Goal: Navigation & Orientation: Find specific page/section

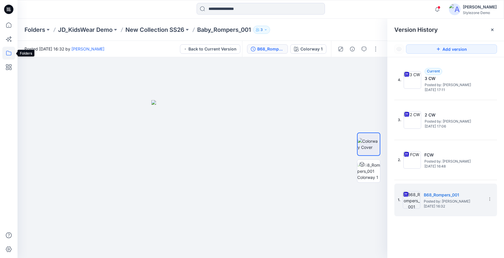
click at [9, 53] on icon at bounding box center [8, 53] width 13 height 13
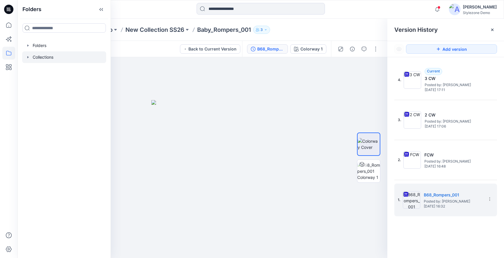
click at [29, 56] on icon "button" at bounding box center [28, 57] width 5 height 5
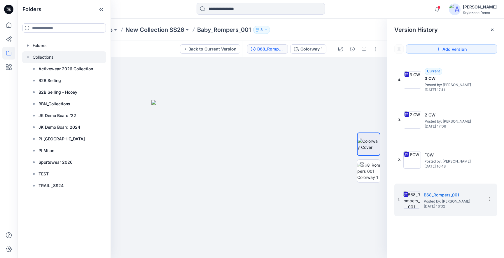
click at [57, 60] on div at bounding box center [64, 57] width 84 height 12
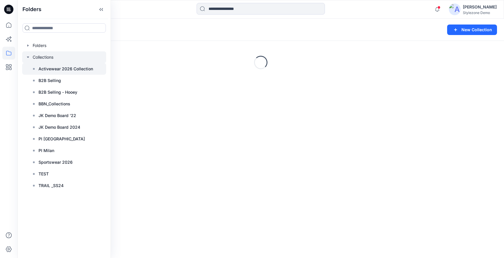
click at [64, 69] on p "Activewear 2026 Collection" at bounding box center [66, 68] width 55 height 7
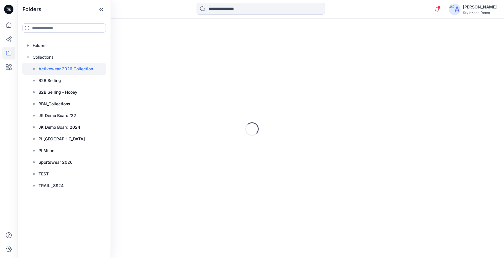
click at [205, 48] on div "Loading..." at bounding box center [261, 127] width 487 height 217
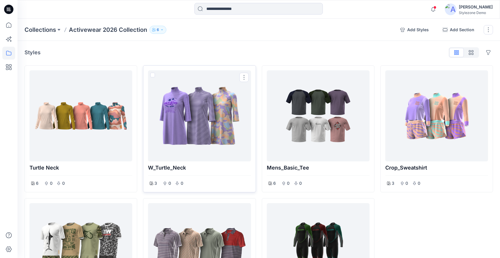
click at [151, 74] on span at bounding box center [152, 75] width 5 height 5
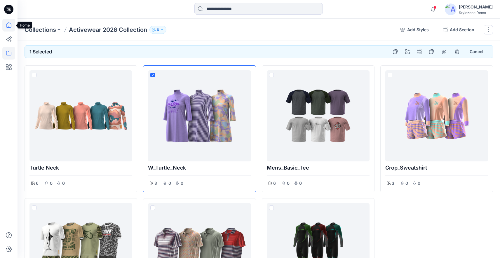
click at [12, 26] on icon at bounding box center [8, 25] width 13 height 13
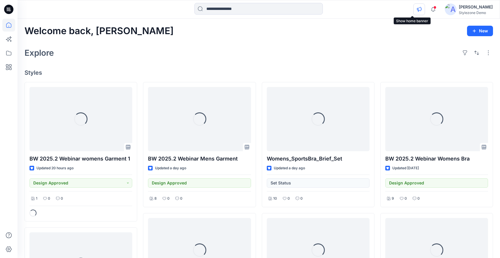
click at [413, 9] on button "button" at bounding box center [419, 10] width 12 height 12
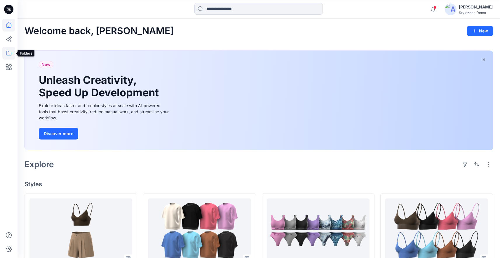
click at [11, 55] on icon at bounding box center [8, 53] width 13 height 13
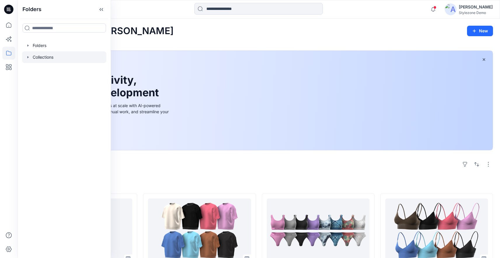
click at [29, 57] on icon "button" at bounding box center [28, 57] width 5 height 5
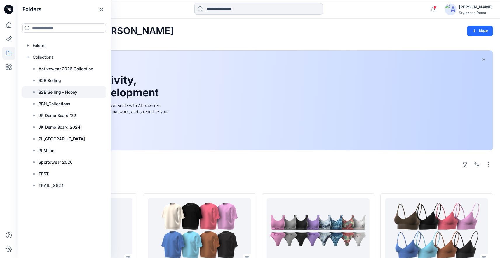
click at [67, 92] on p "B2B Selling - Hooey" at bounding box center [58, 92] width 39 height 7
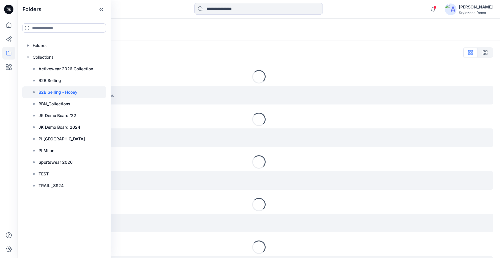
click at [224, 80] on div "Loading..." at bounding box center [259, 76] width 468 height 13
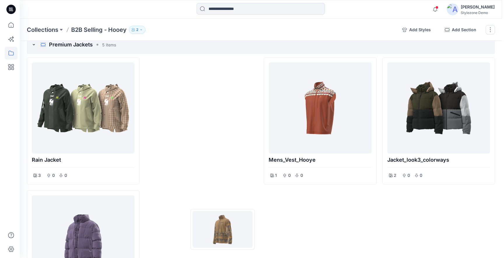
scroll to position [59, 0]
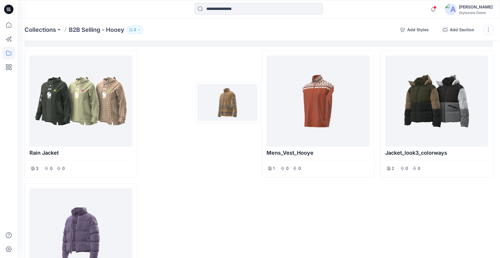
drag, startPoint x: 201, startPoint y: 158, endPoint x: 227, endPoint y: 102, distance: 61.6
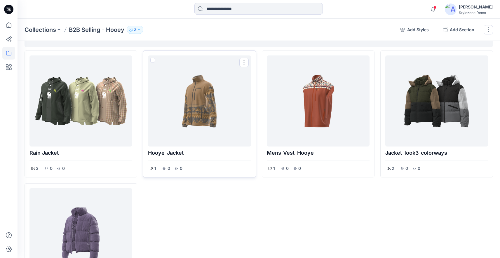
click at [218, 97] on div at bounding box center [199, 101] width 98 height 86
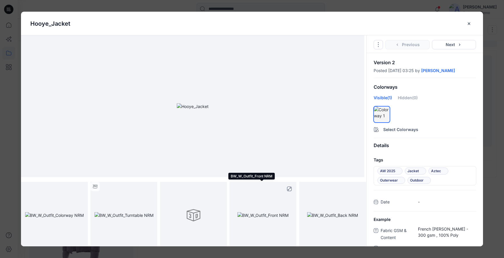
click at [280, 212] on img at bounding box center [263, 215] width 51 height 6
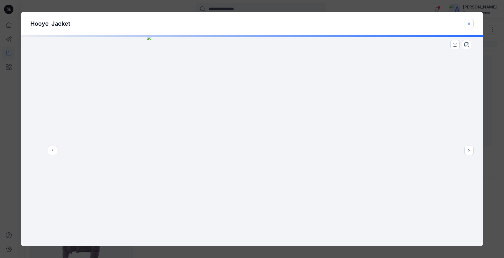
click at [468, 23] on icon "close-btn" at bounding box center [469, 23] width 5 height 5
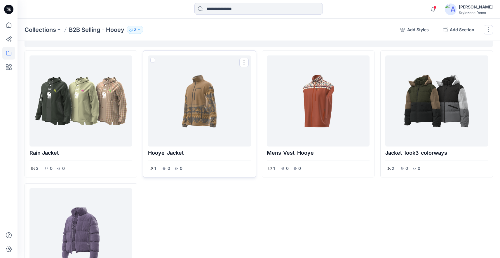
click at [185, 125] on div at bounding box center [199, 101] width 98 height 86
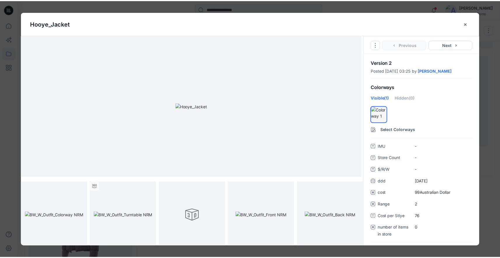
scroll to position [243, 0]
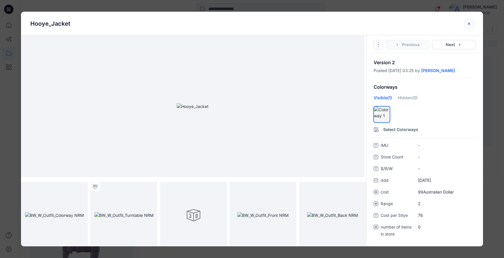
click at [470, 21] on icon "close-btn" at bounding box center [469, 23] width 5 height 5
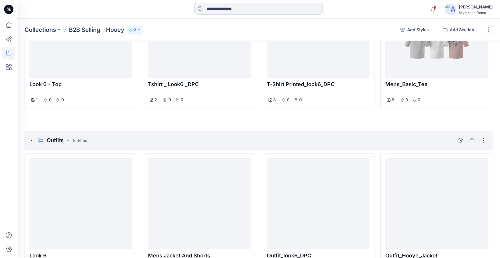
scroll to position [945, 0]
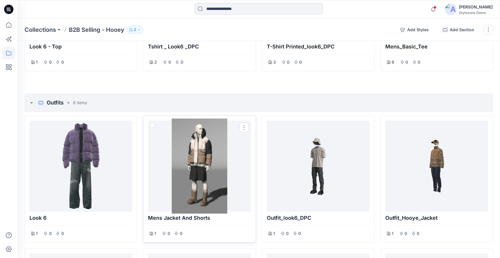
click at [205, 142] on div at bounding box center [199, 166] width 98 height 86
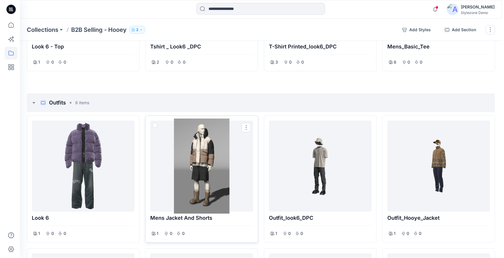
scroll to position [945, 0]
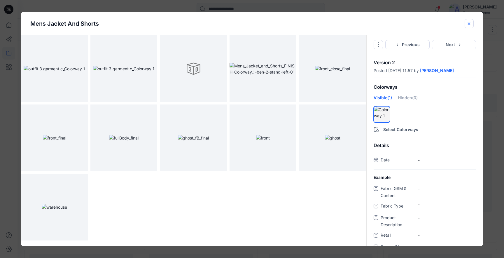
click at [470, 25] on icon "close-btn" at bounding box center [469, 23] width 5 height 5
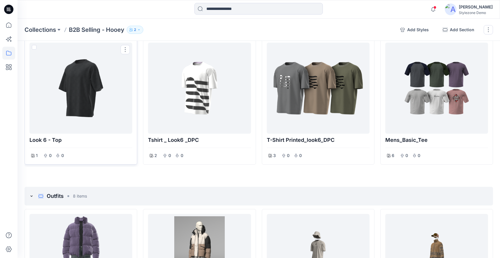
scroll to position [812, 0]
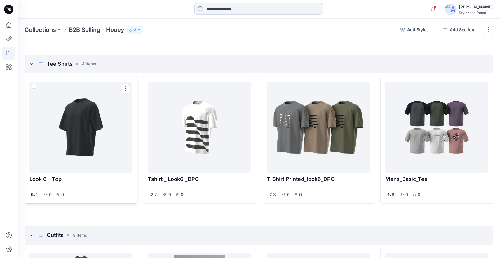
click at [34, 85] on span at bounding box center [34, 86] width 5 height 5
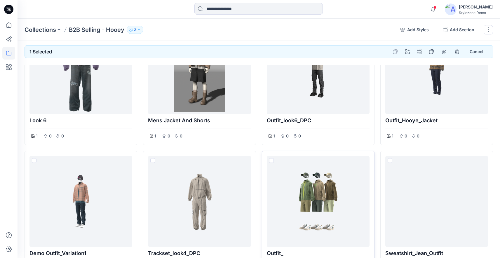
scroll to position [963, 0]
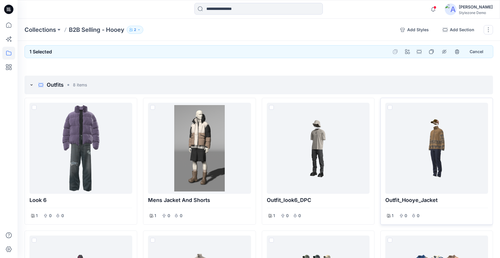
click at [388, 108] on span at bounding box center [390, 107] width 5 height 5
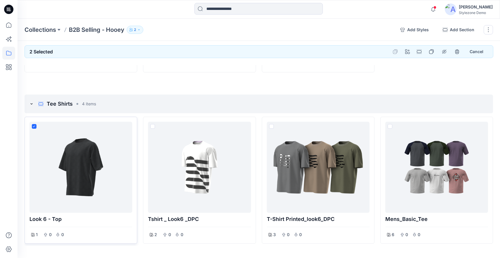
scroll to position [776, 0]
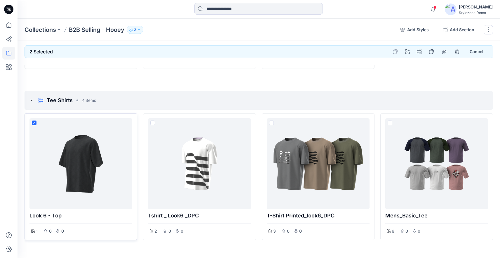
click at [33, 121] on span at bounding box center [34, 123] width 5 height 5
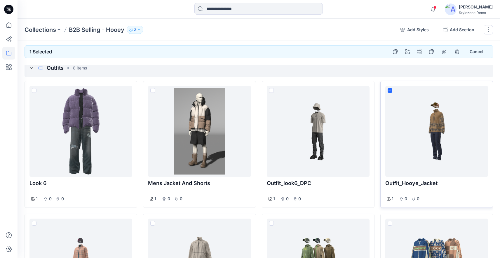
scroll to position [950, 0]
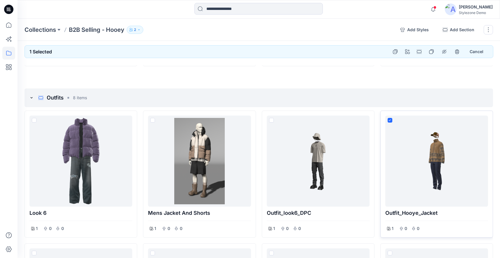
click at [390, 121] on span at bounding box center [390, 120] width 5 height 5
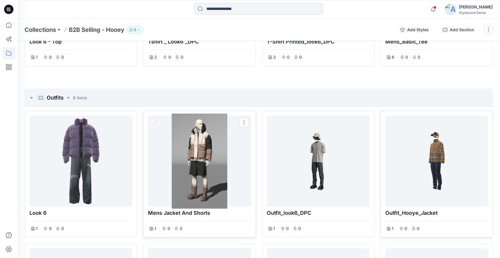
click at [210, 160] on div at bounding box center [199, 161] width 98 height 86
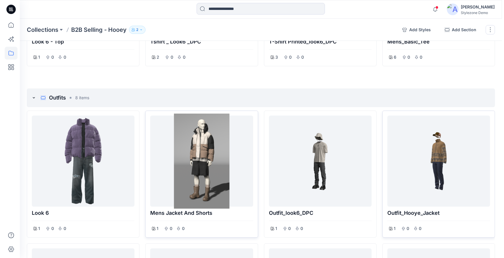
scroll to position [950, 0]
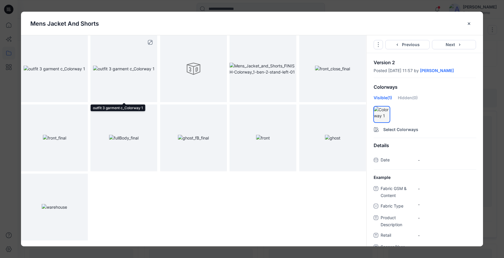
click at [116, 66] on img at bounding box center [124, 69] width 62 height 6
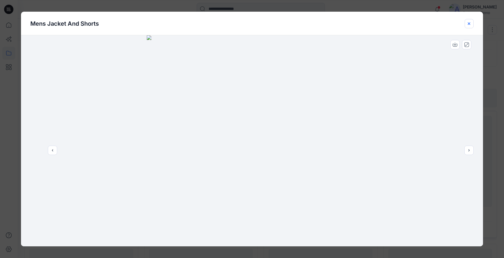
click at [470, 22] on icon "close-btn" at bounding box center [469, 23] width 2 height 2
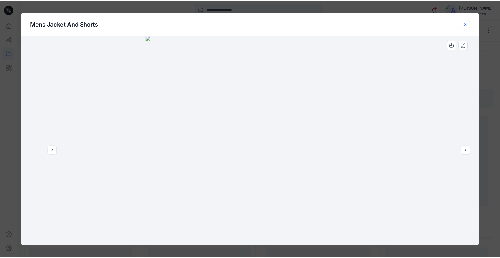
scroll to position [950, 0]
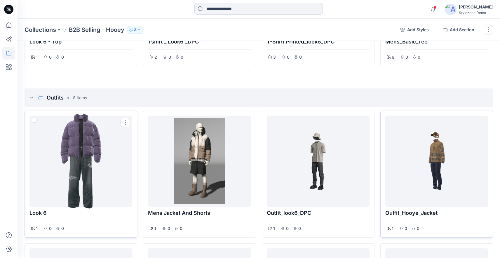
click at [78, 159] on div at bounding box center [81, 161] width 98 height 86
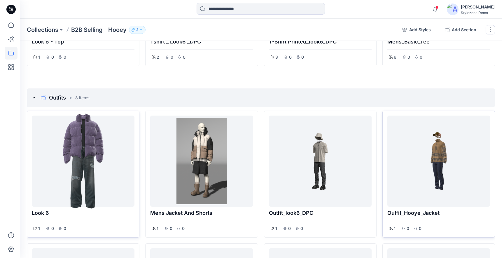
scroll to position [950, 0]
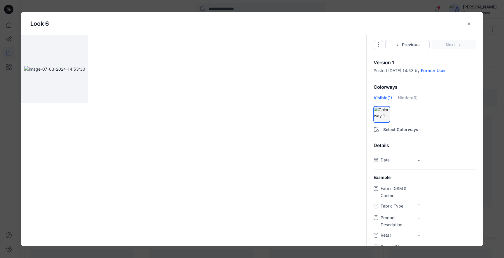
click at [471, 25] on icon "close-btn" at bounding box center [469, 23] width 5 height 5
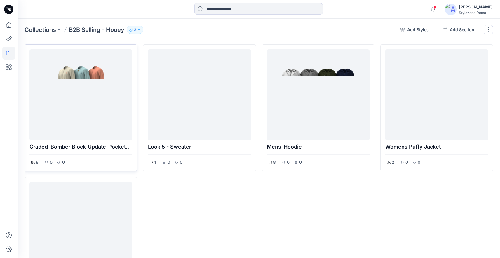
scroll to position [373, 0]
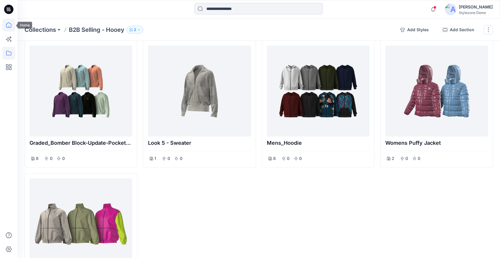
click at [11, 25] on icon at bounding box center [8, 25] width 13 height 13
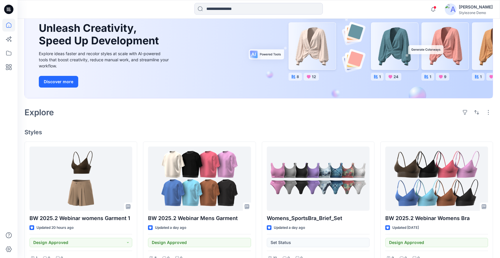
scroll to position [48, 0]
